Goal: Information Seeking & Learning: Learn about a topic

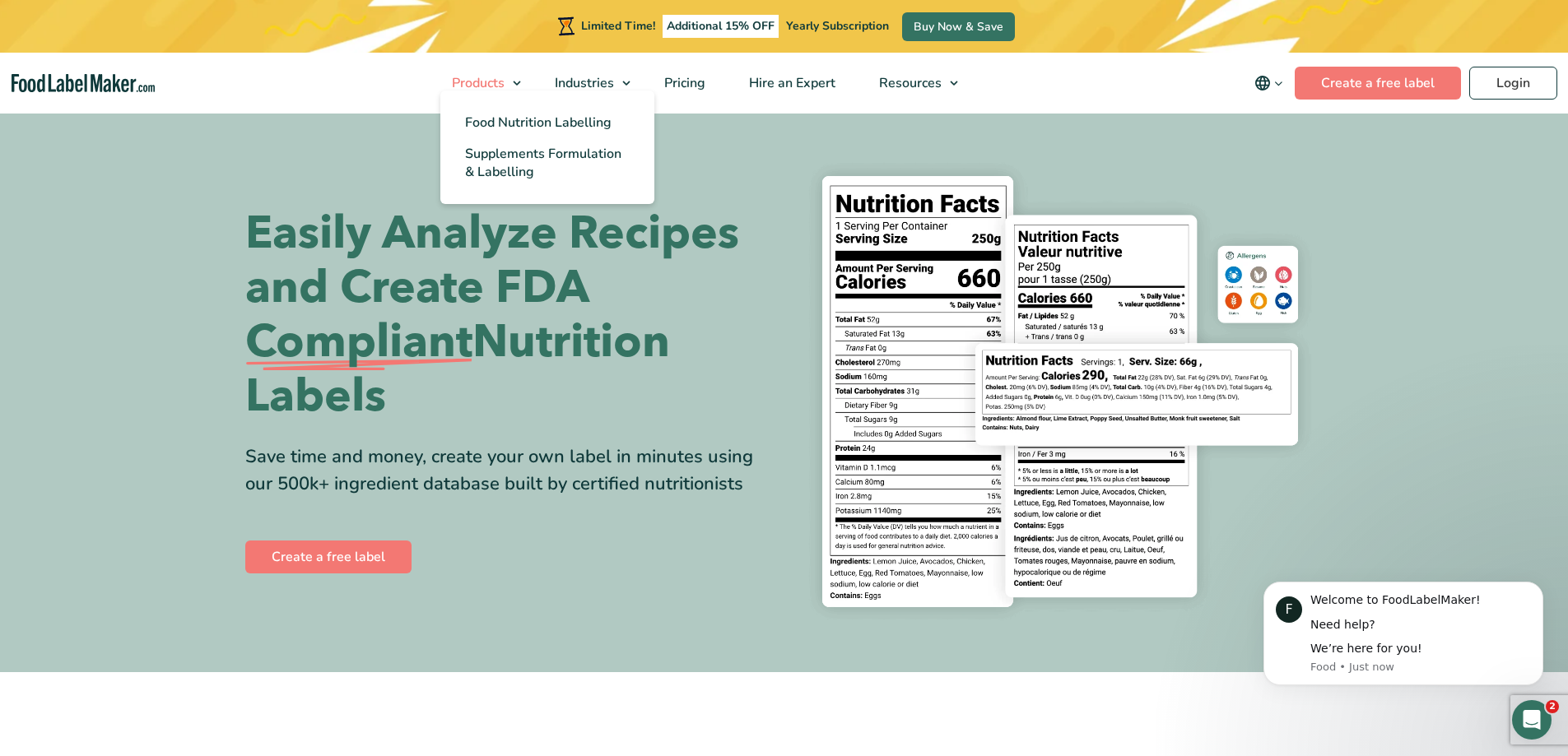
click at [498, 69] on link "Products" at bounding box center [479, 83] width 99 height 61
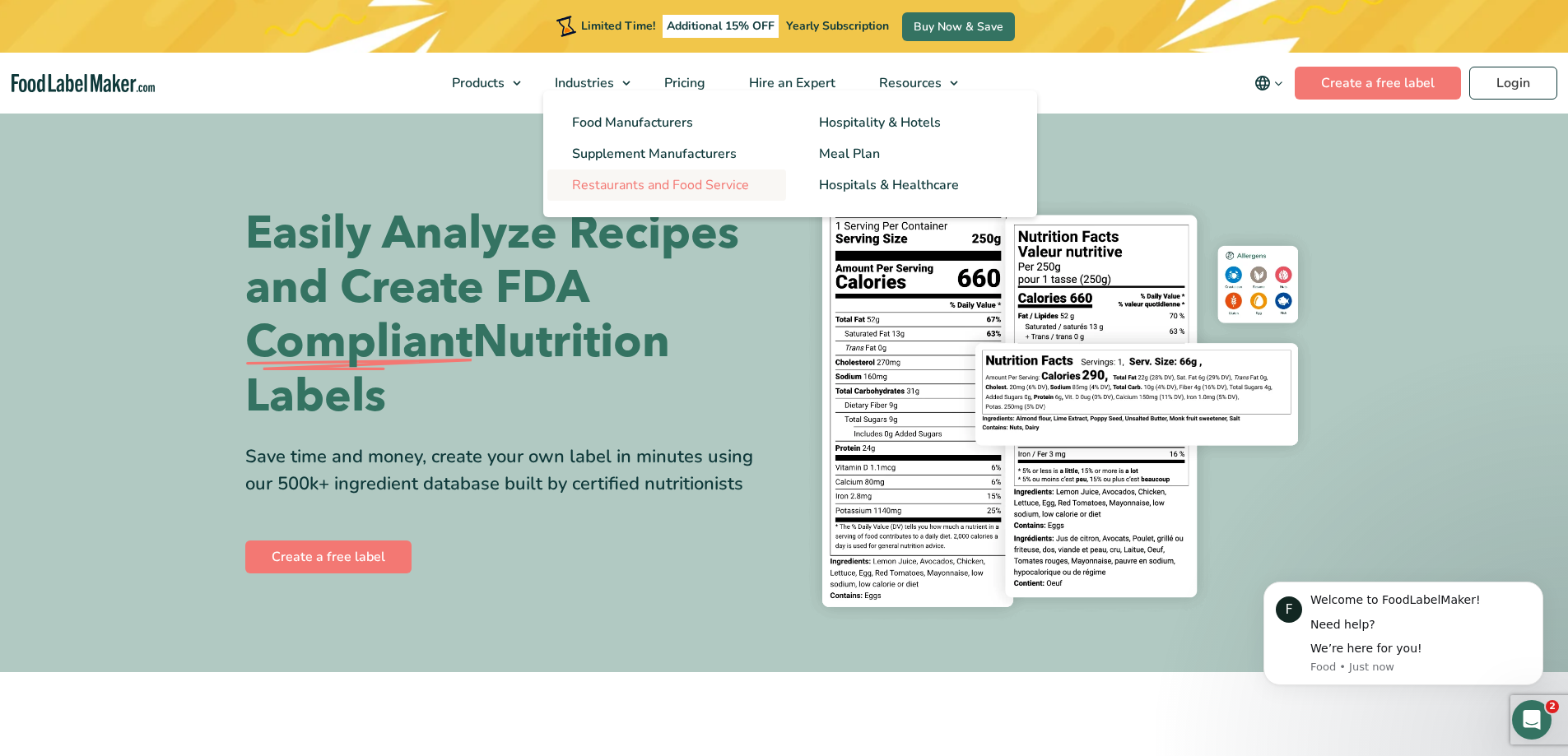
click at [610, 183] on span "Restaurants and Food Service" at bounding box center [661, 185] width 177 height 18
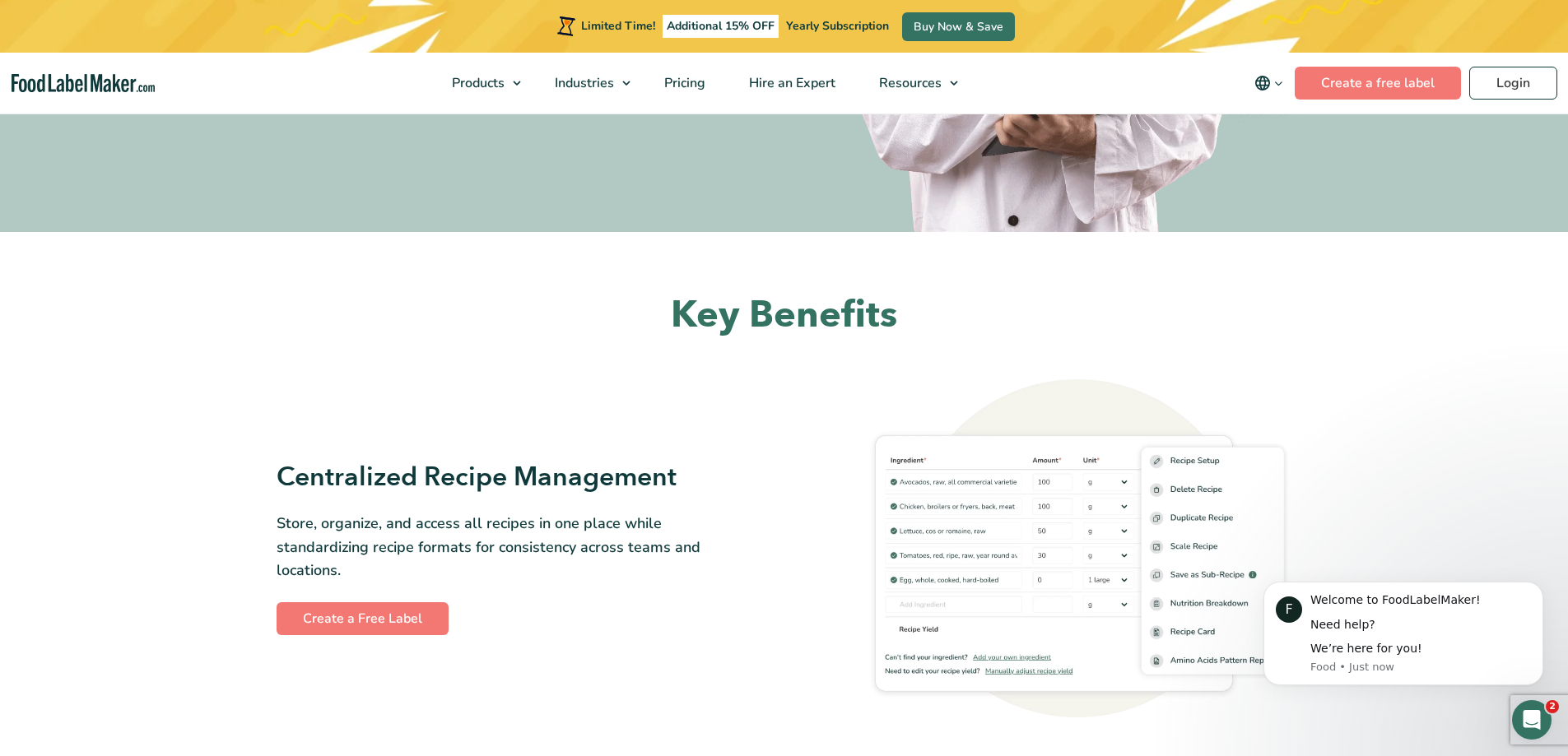
scroll to position [576, 0]
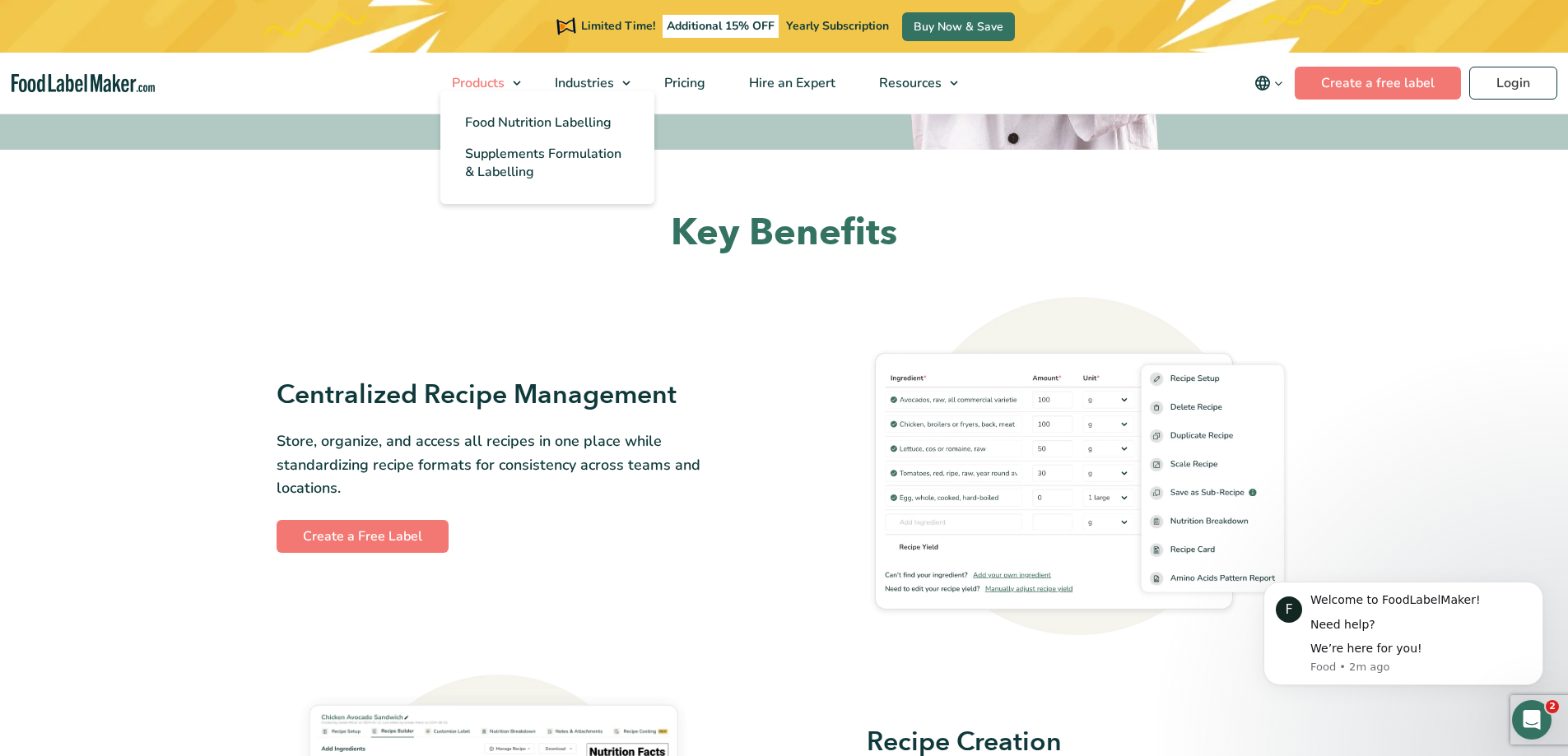
click at [497, 74] on span "Products" at bounding box center [477, 83] width 59 height 18
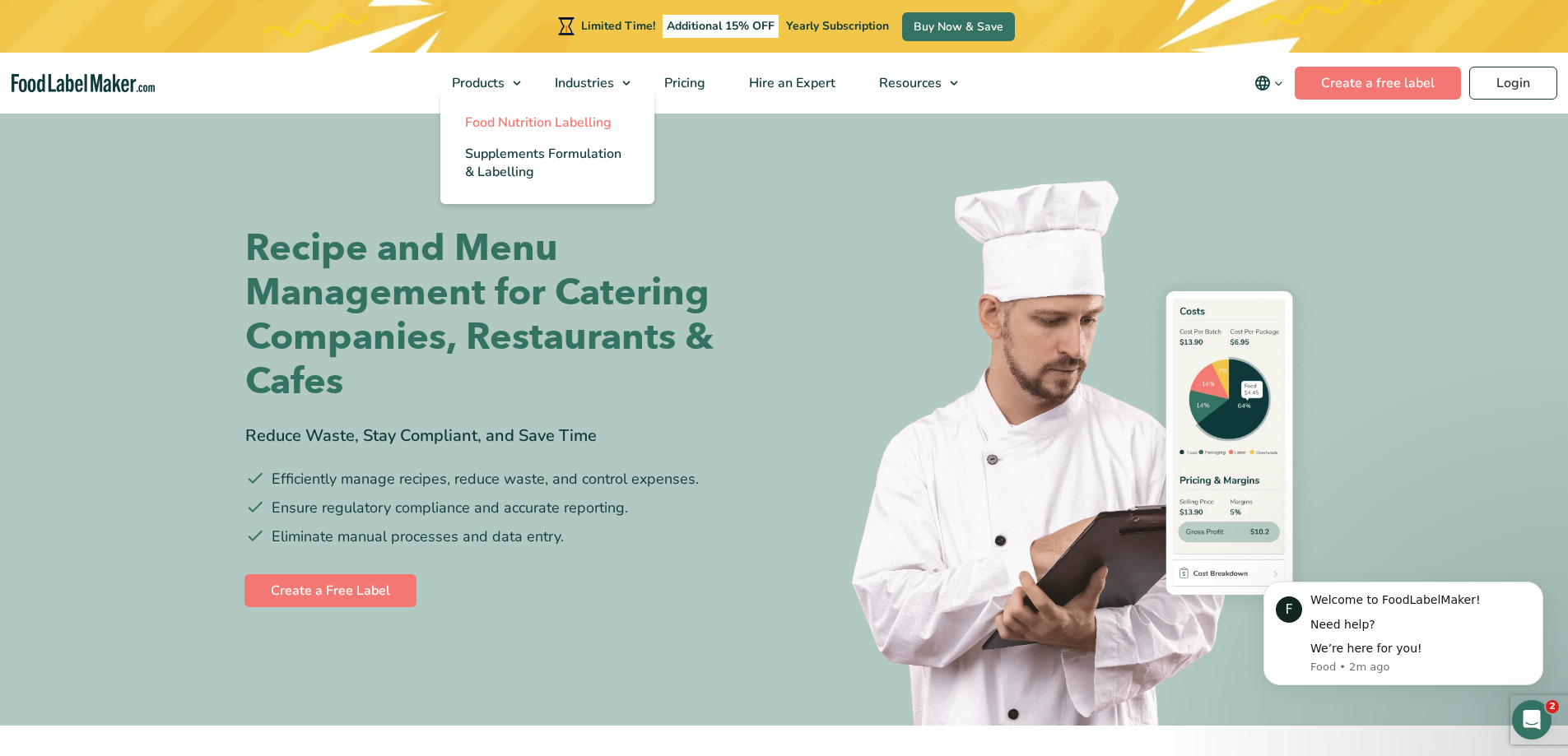
click at [513, 119] on span "Food Nutrition Labelling" at bounding box center [537, 123] width 147 height 18
